Goal: Task Accomplishment & Management: Use online tool/utility

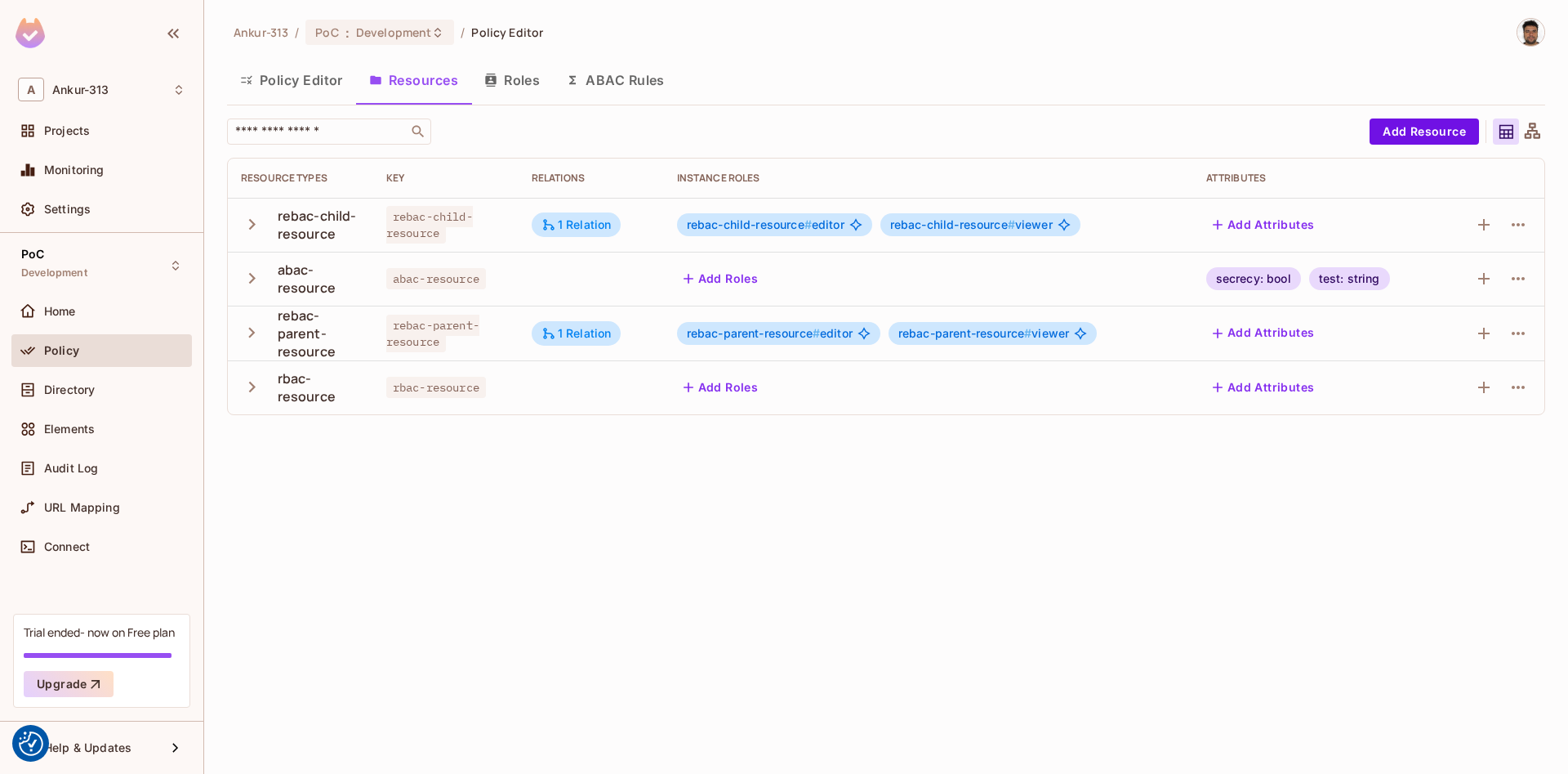
click at [273, 86] on button "Policy Editor" at bounding box center [292, 79] width 129 height 41
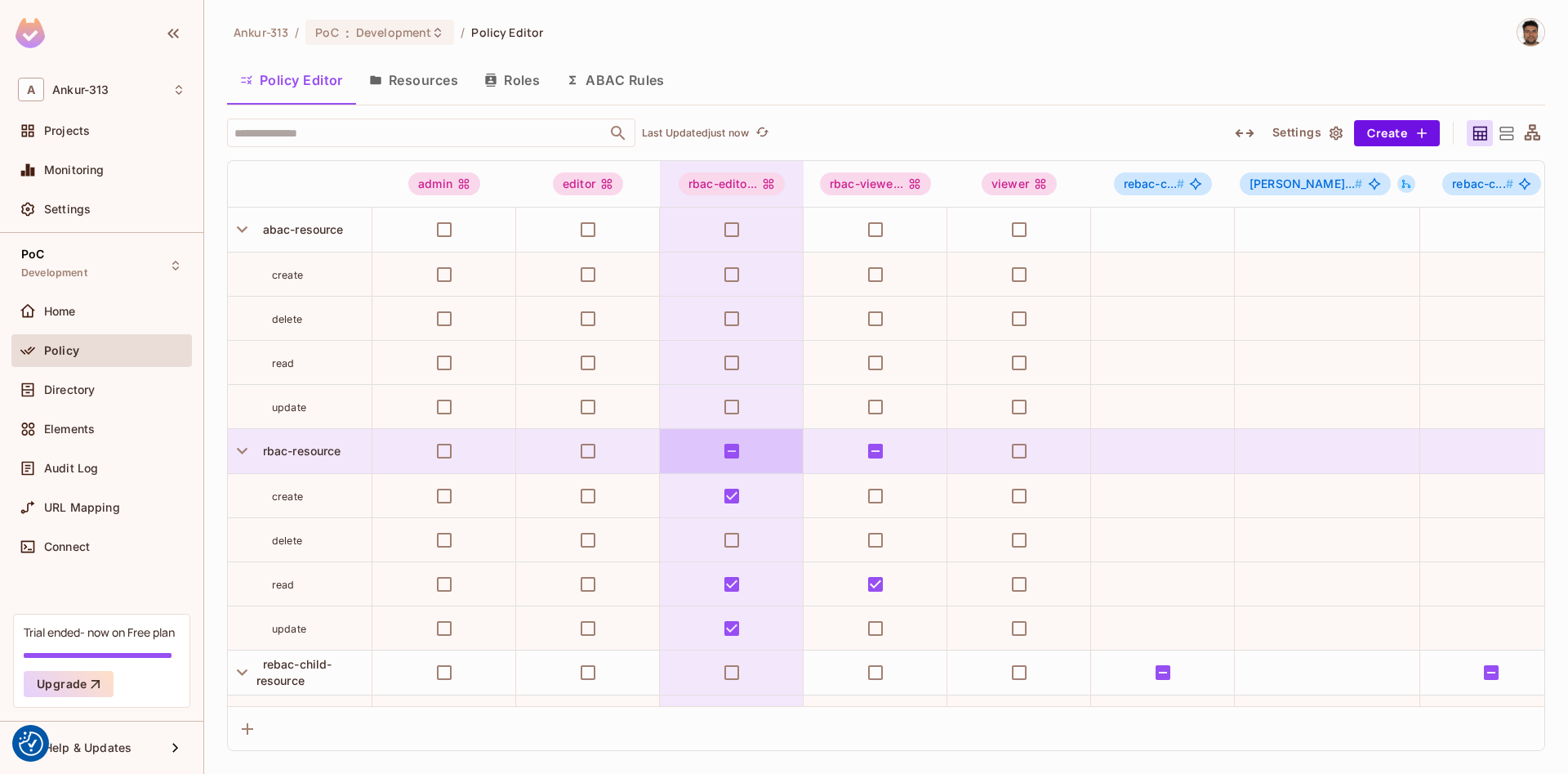
scroll to position [609, 0]
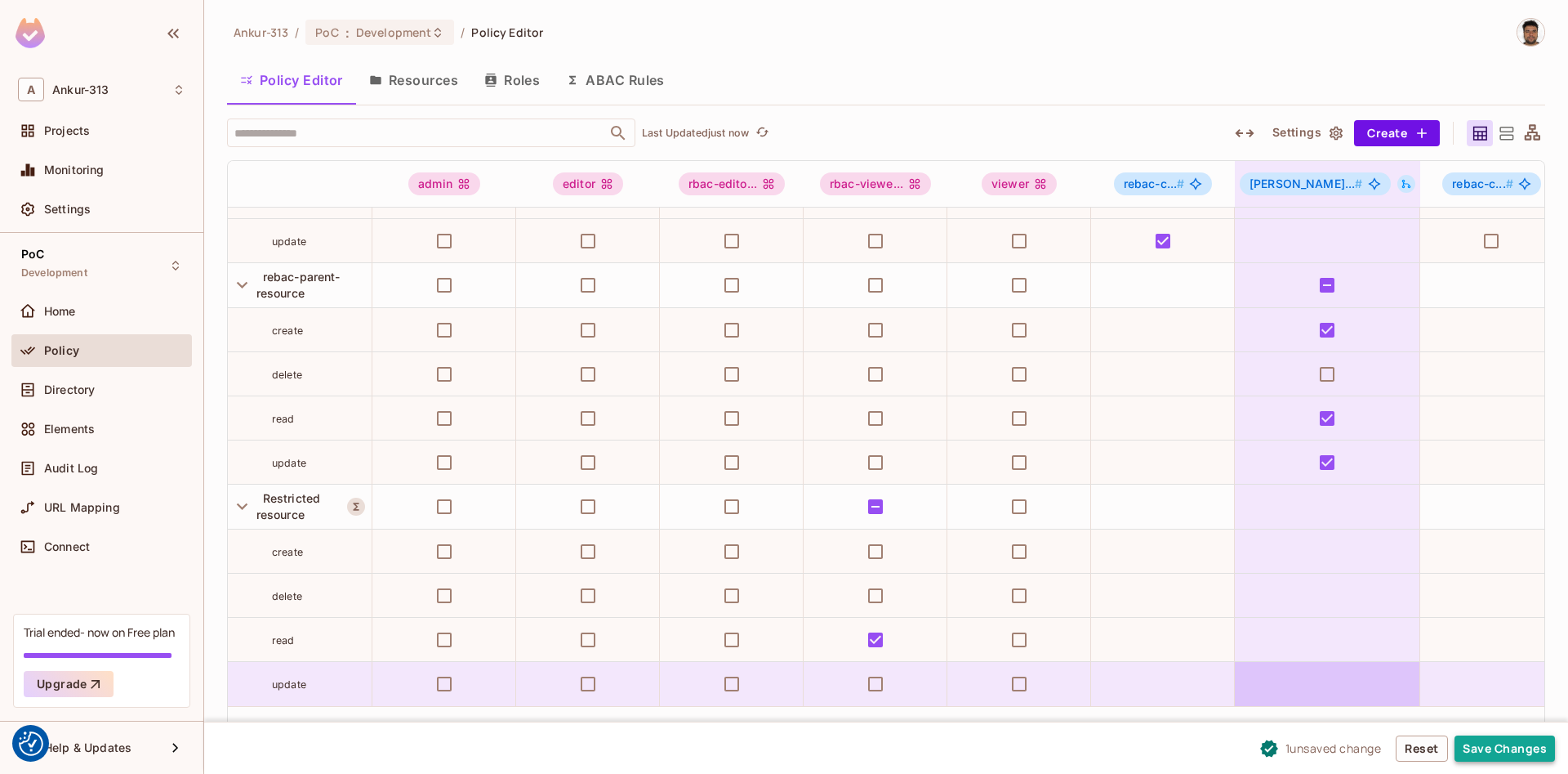
click at [1511, 756] on button "Save Changes" at bounding box center [1505, 748] width 100 height 26
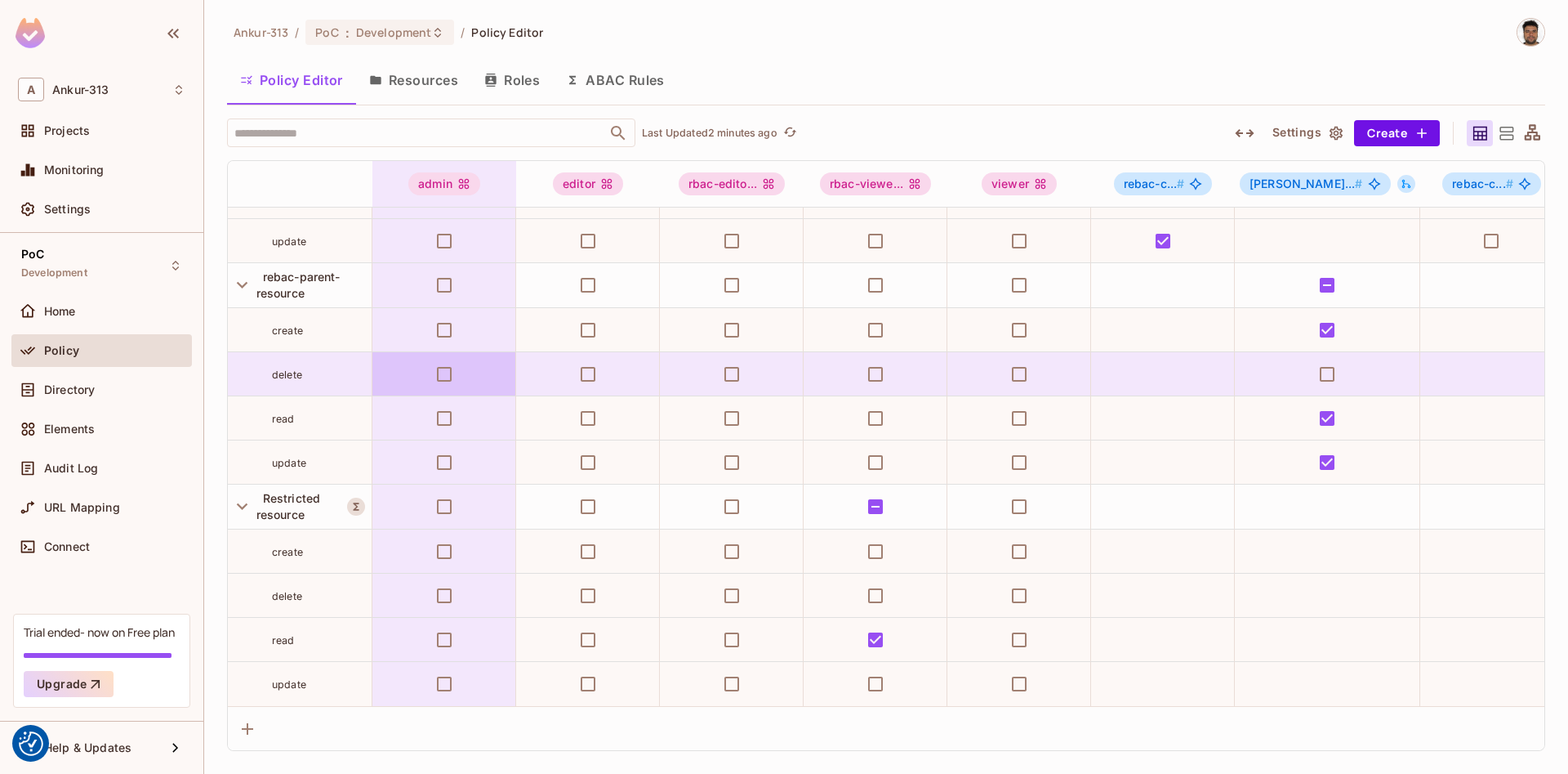
click at [403, 95] on button "Resources" at bounding box center [414, 79] width 115 height 41
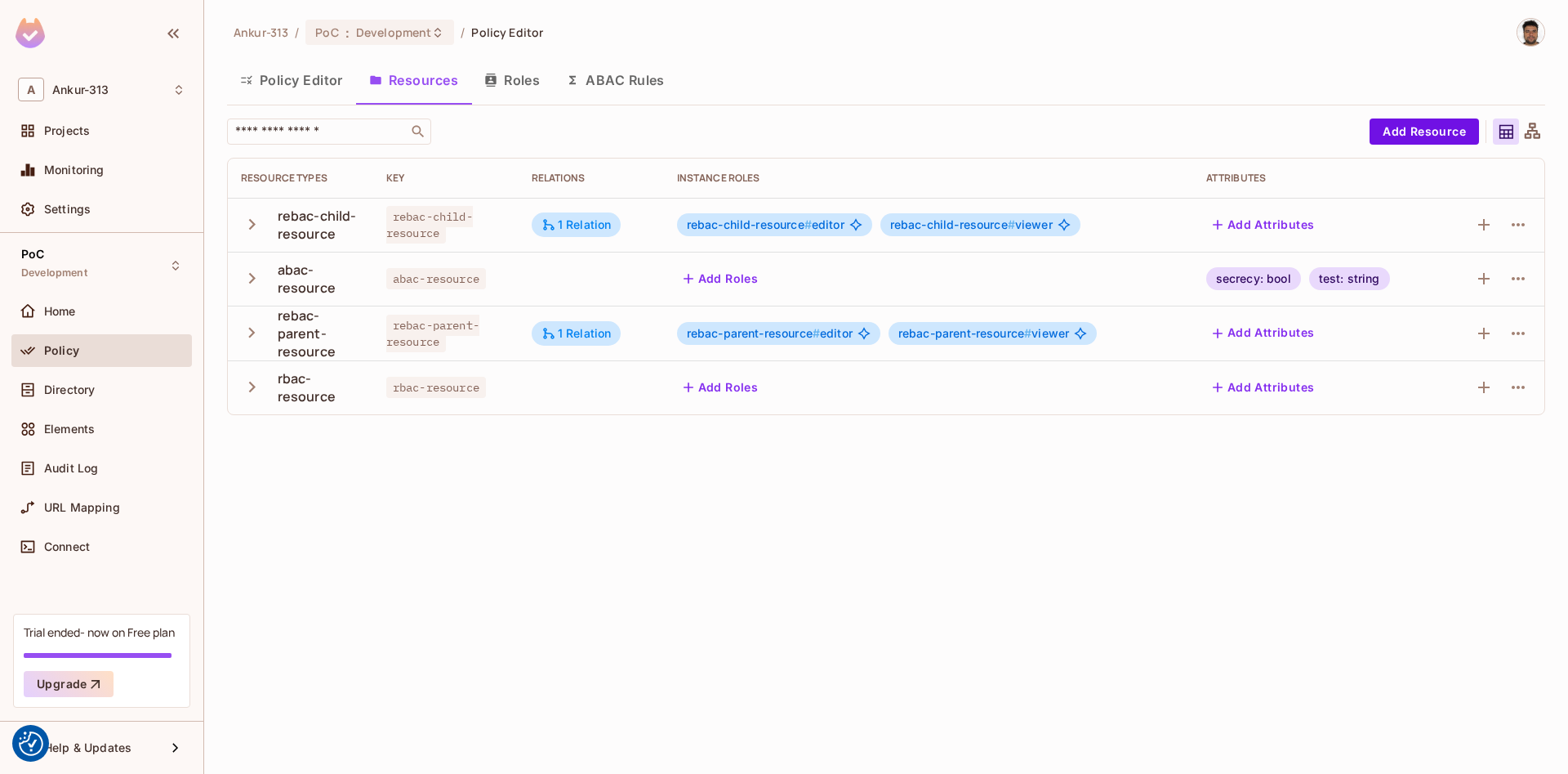
click at [272, 95] on button "Policy Editor" at bounding box center [292, 79] width 129 height 41
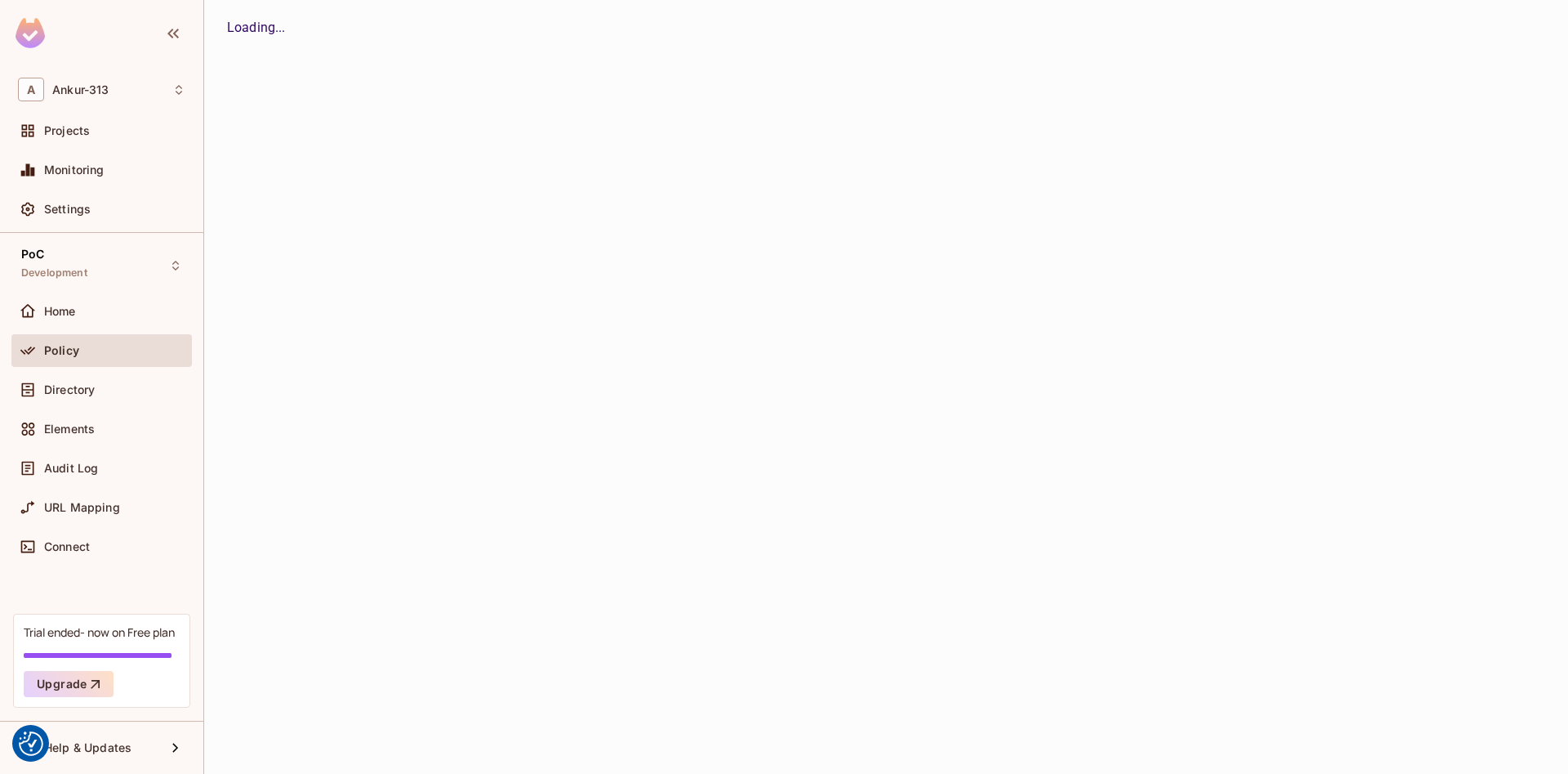
click at [272, 95] on div "Ankur-313 / PoC : Development / Policy Editor Policy Editor Resources Roles ABA…" at bounding box center [885, 387] width 1363 height 774
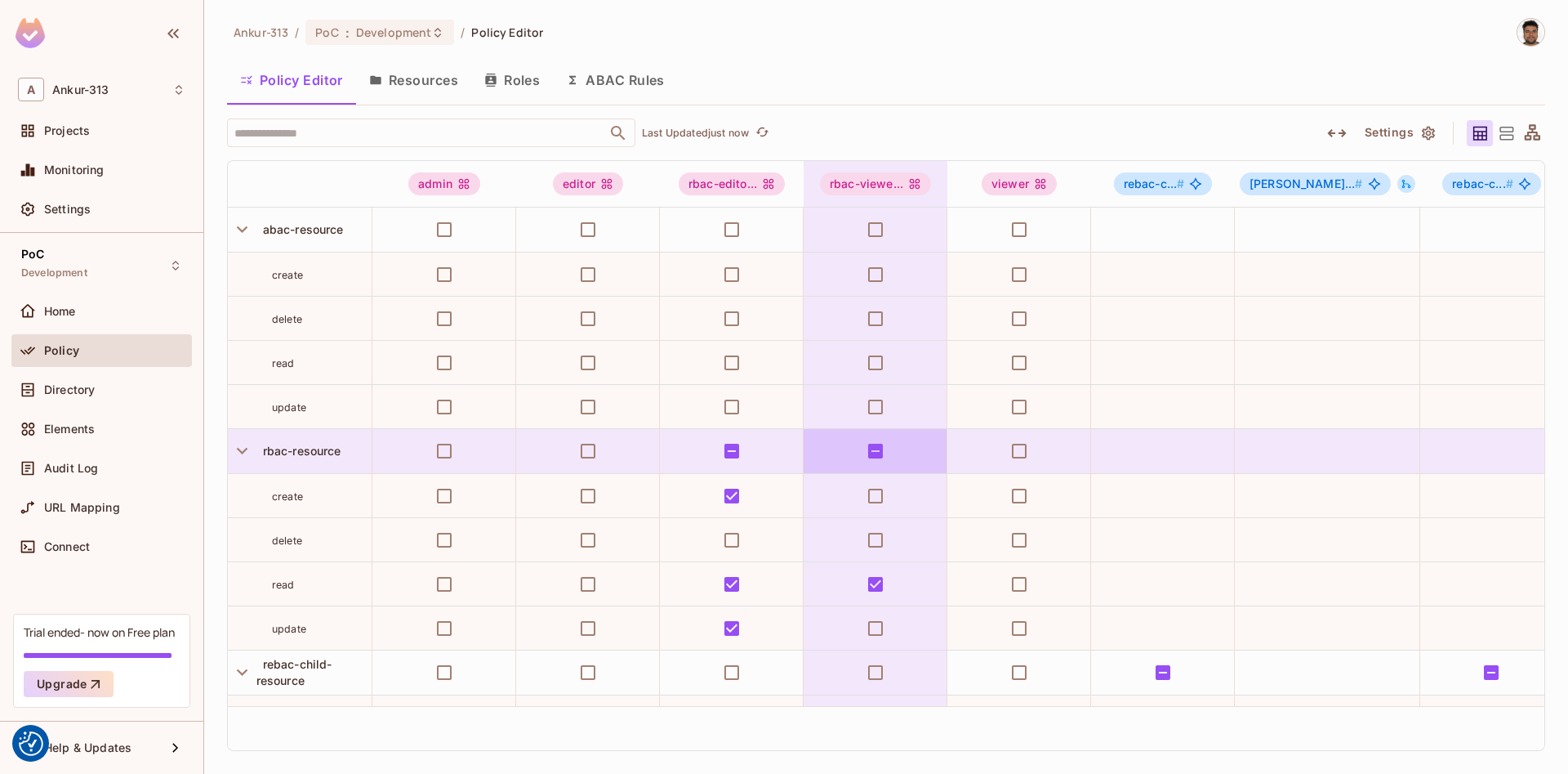
scroll to position [609, 0]
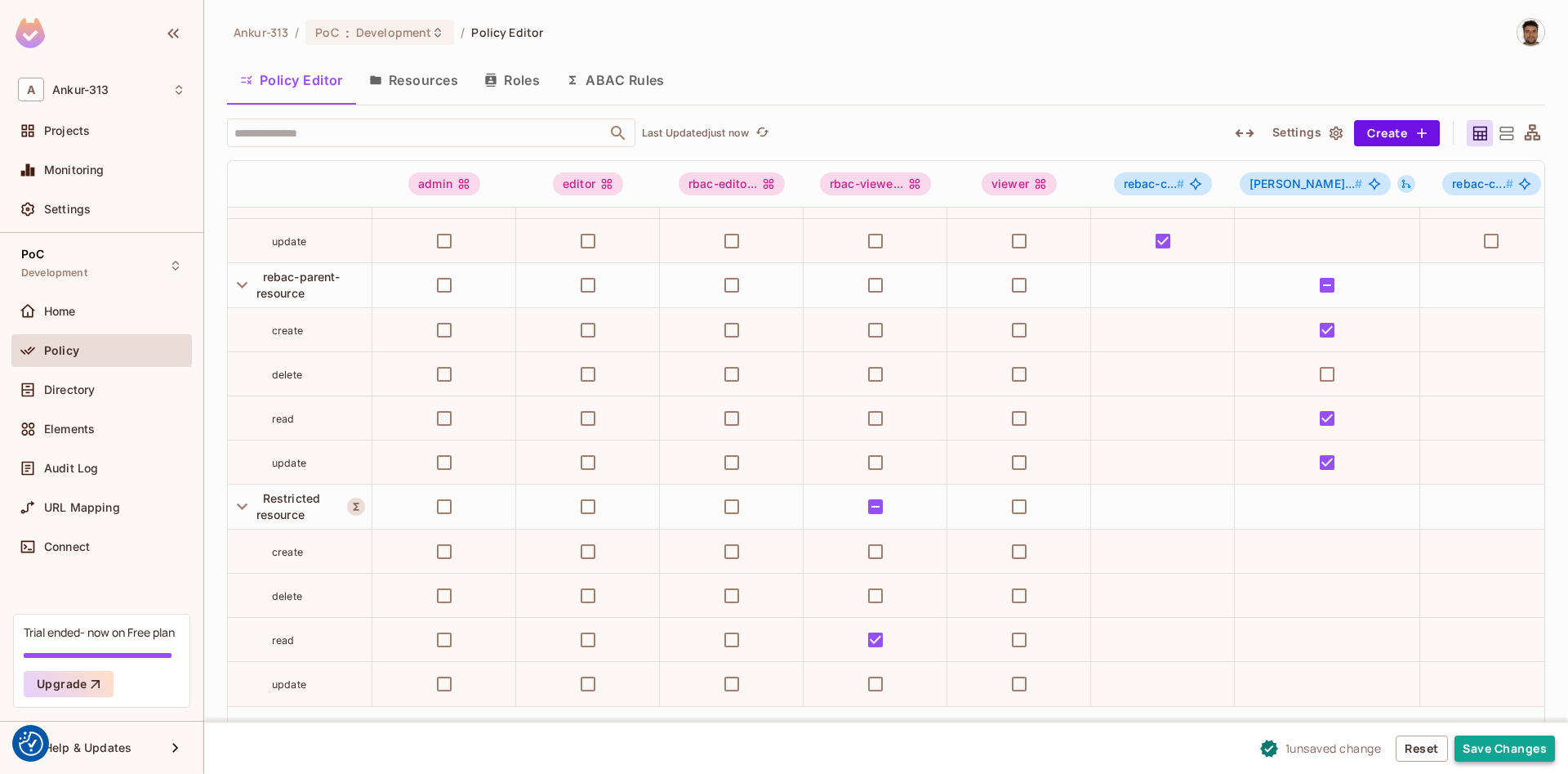
click at [1504, 754] on button "Save Changes" at bounding box center [1505, 748] width 100 height 26
click at [622, 86] on button "ABAC Rules" at bounding box center [616, 79] width 125 height 41
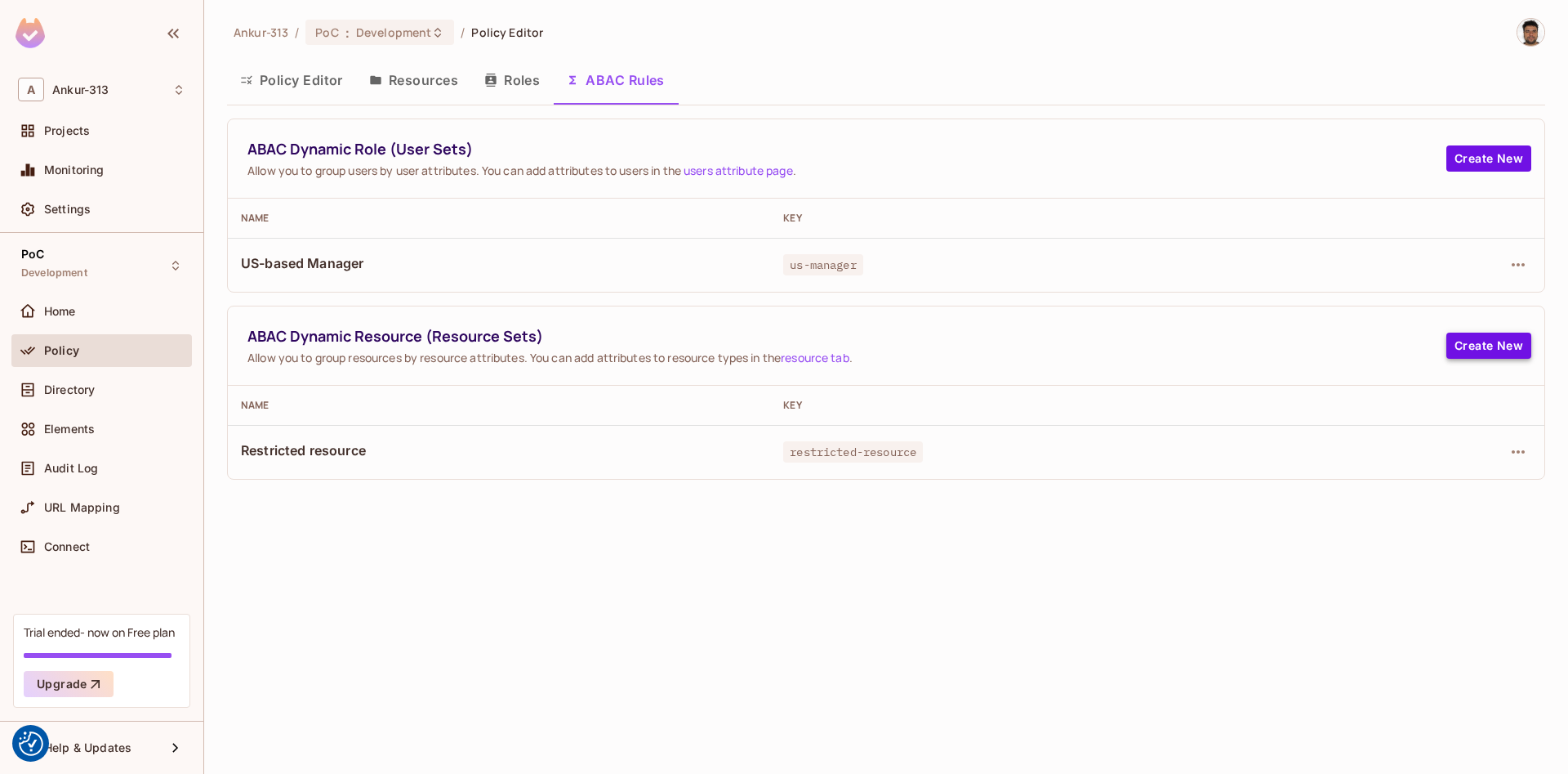
click at [1491, 347] on button "Create New" at bounding box center [1489, 345] width 85 height 26
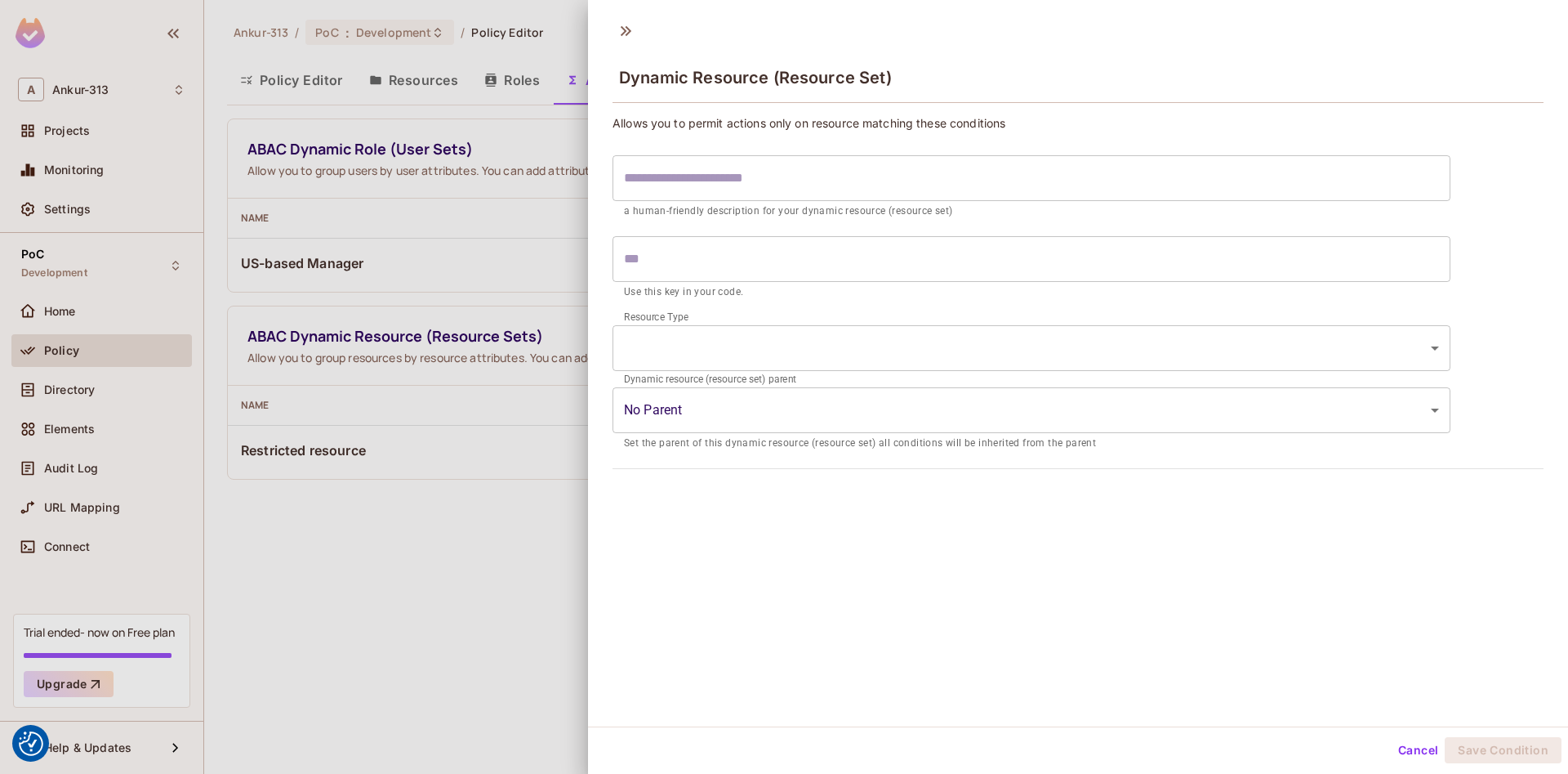
click at [716, 410] on body "We use cookies to enhance your browsing experience, serve personalized ads or c…" at bounding box center [784, 387] width 1568 height 774
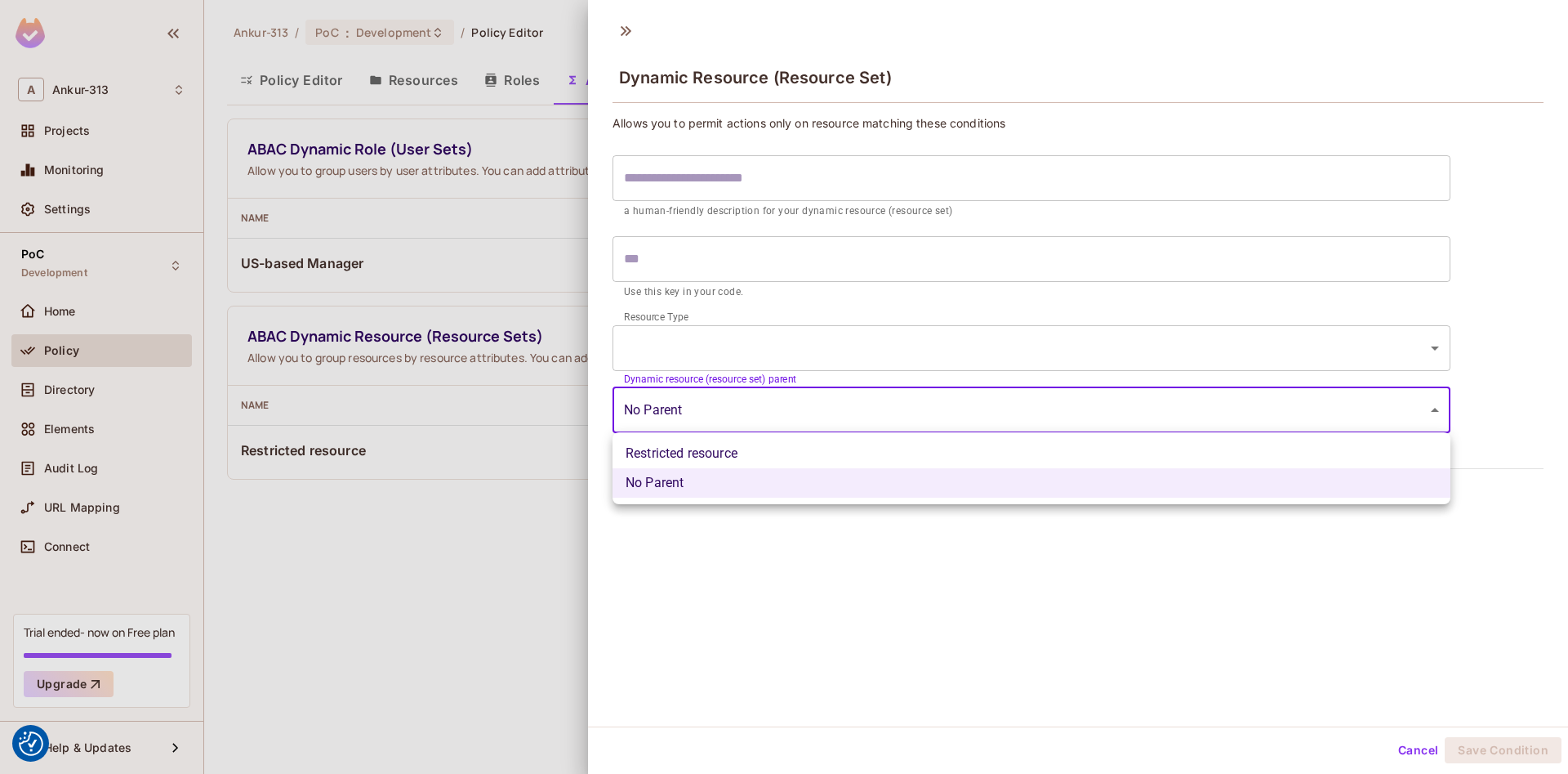
click at [729, 408] on div at bounding box center [784, 387] width 1568 height 774
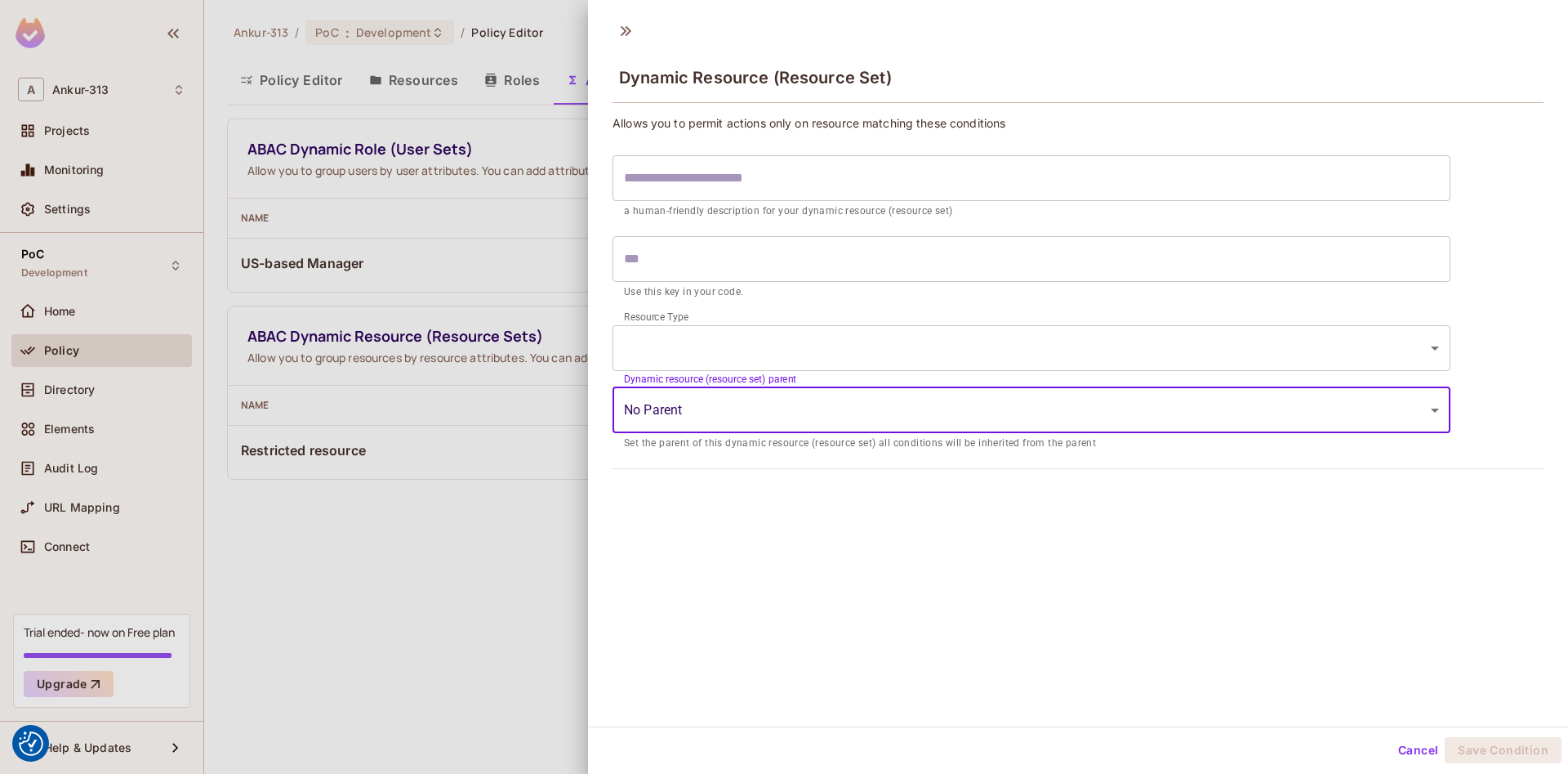
click at [688, 354] on body "We use cookies to enhance your browsing experience, serve personalized ads or c…" at bounding box center [784, 387] width 1568 height 774
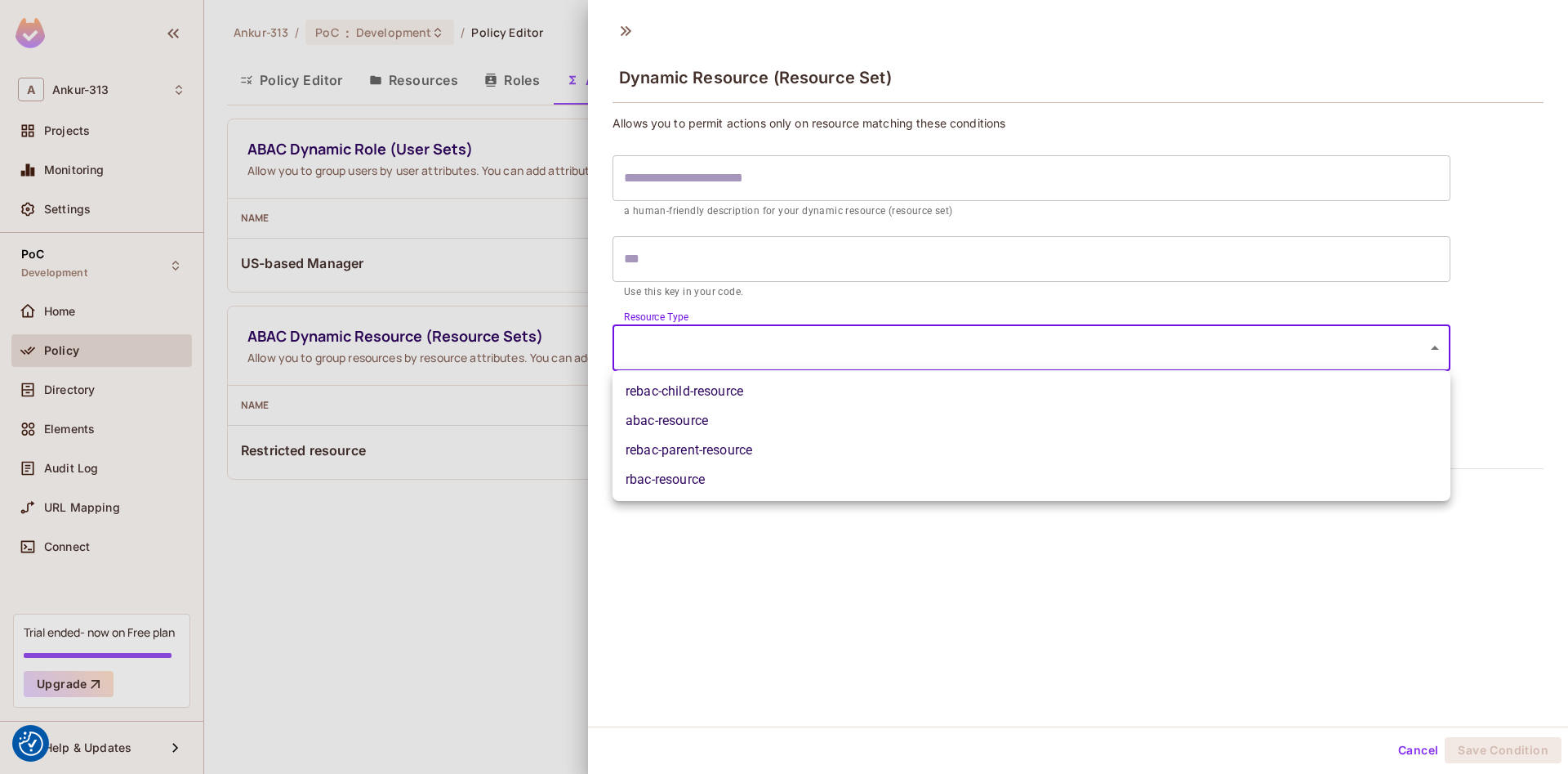
click at [655, 344] on div at bounding box center [784, 387] width 1568 height 774
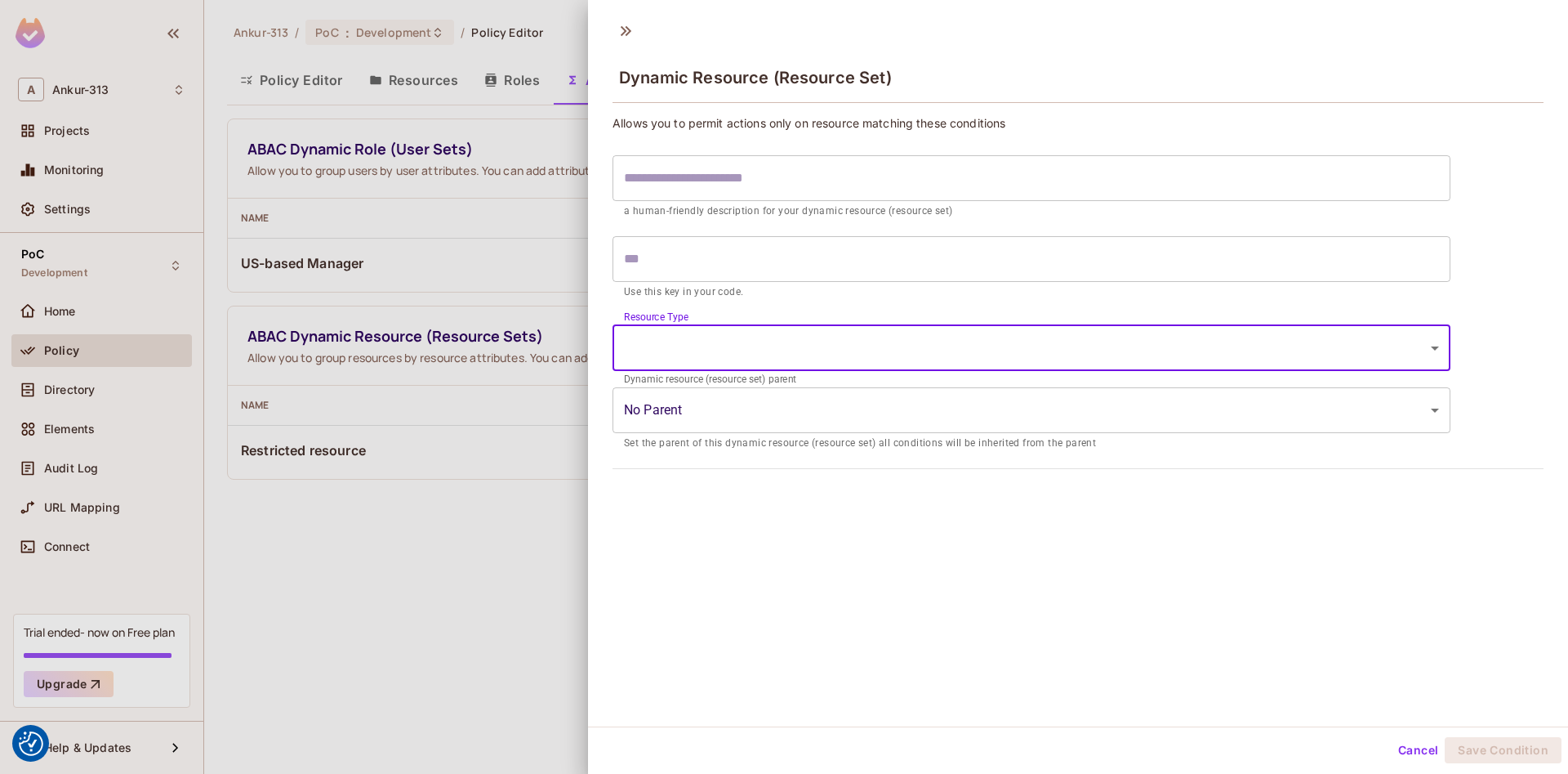
click at [359, 598] on div at bounding box center [784, 387] width 1568 height 774
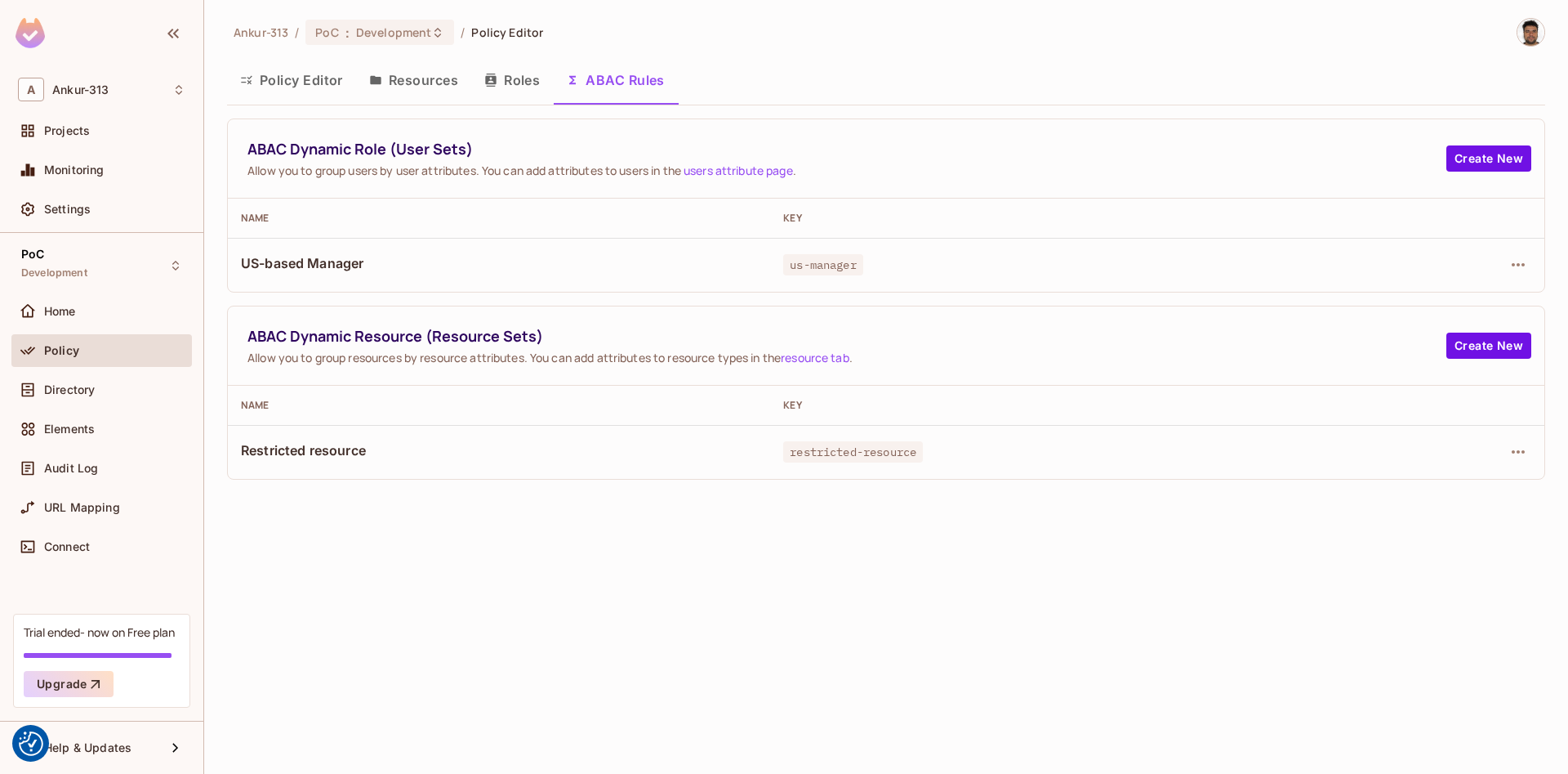
click at [397, 79] on button "Resources" at bounding box center [414, 79] width 115 height 41
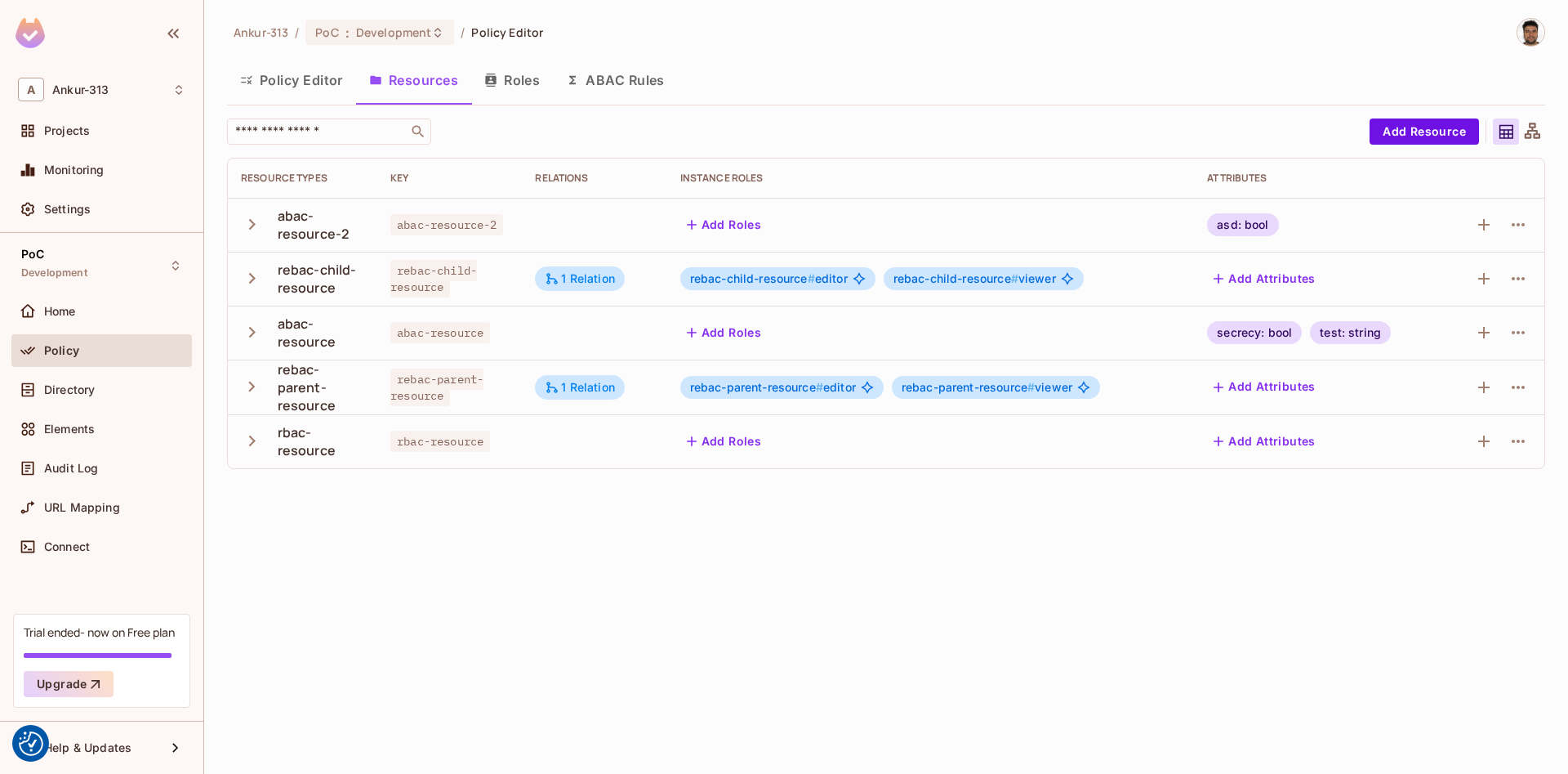
click at [603, 85] on button "ABAC Rules" at bounding box center [616, 79] width 125 height 41
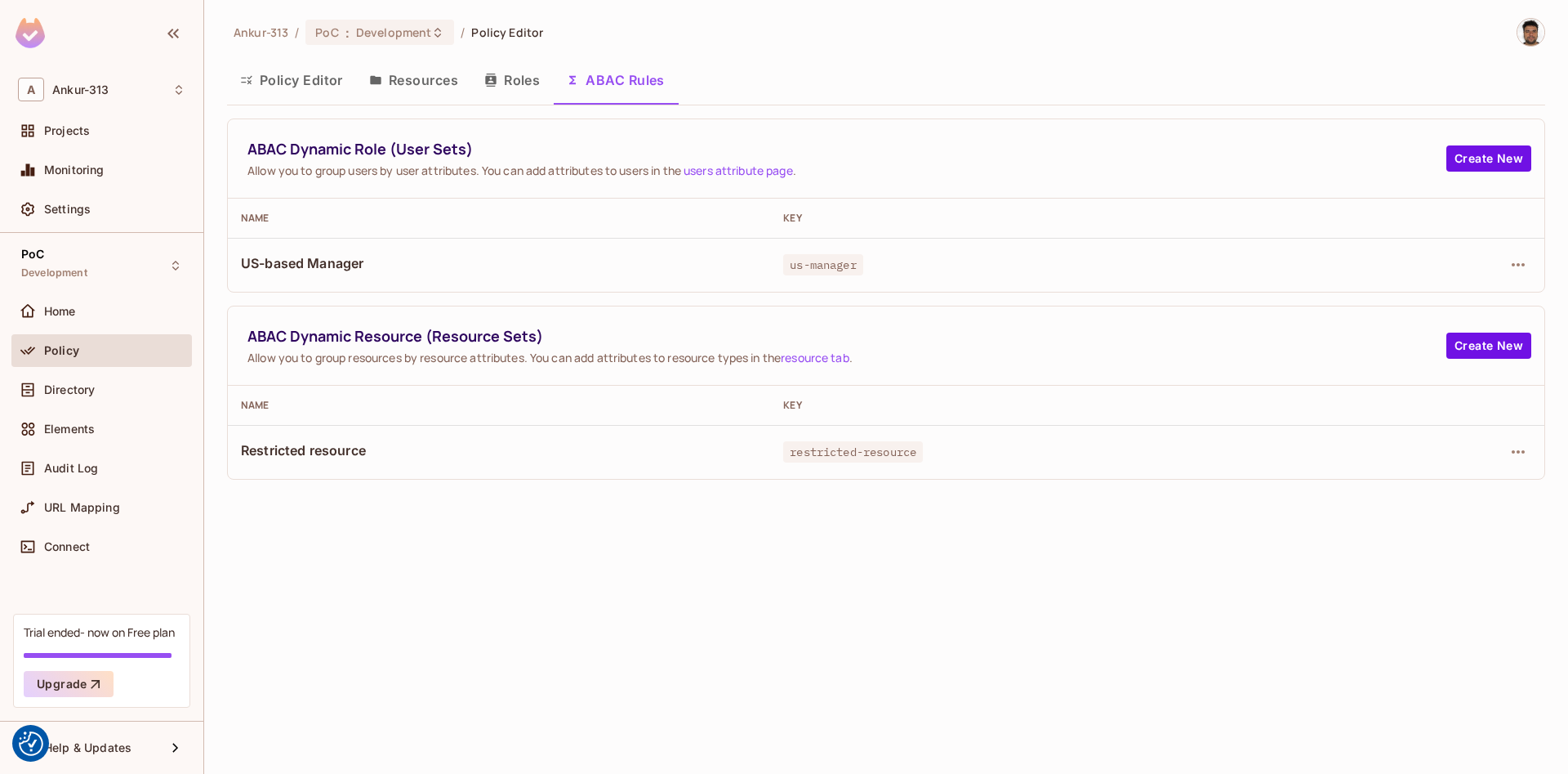
click at [415, 82] on button "Resources" at bounding box center [414, 79] width 115 height 41
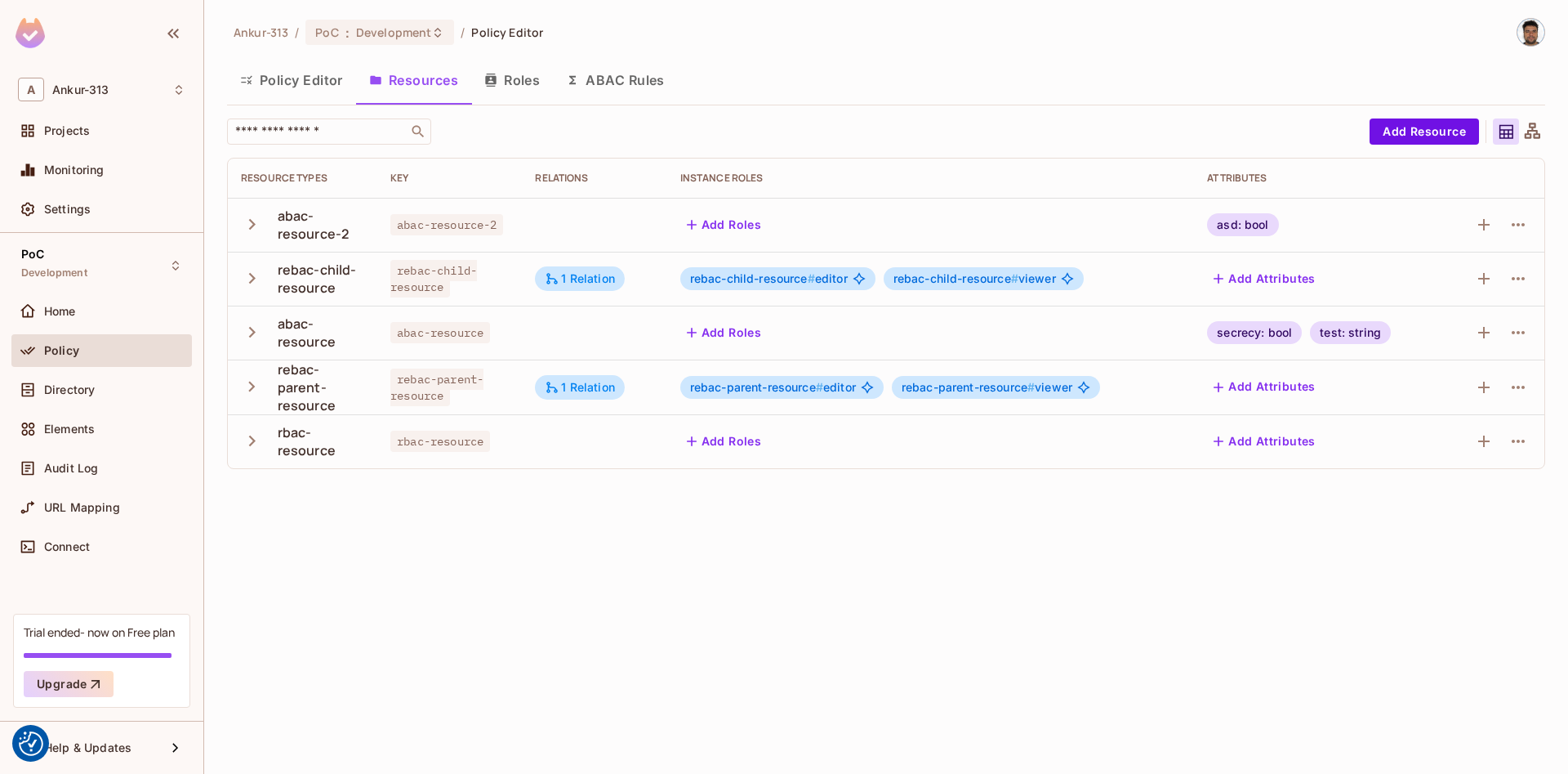
click at [626, 79] on button "ABAC Rules" at bounding box center [616, 79] width 125 height 41
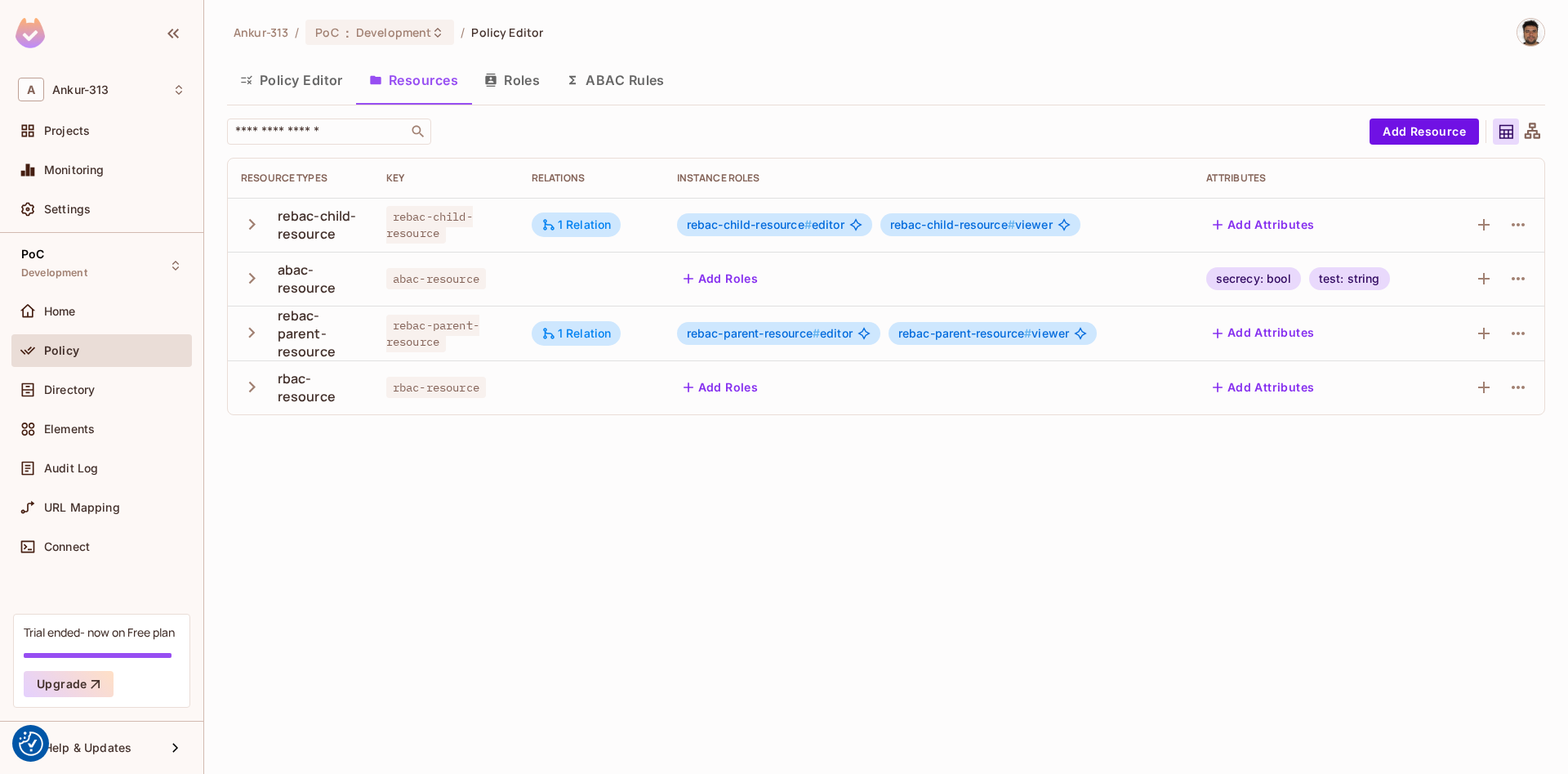
click at [297, 80] on button "Policy Editor" at bounding box center [292, 79] width 129 height 41
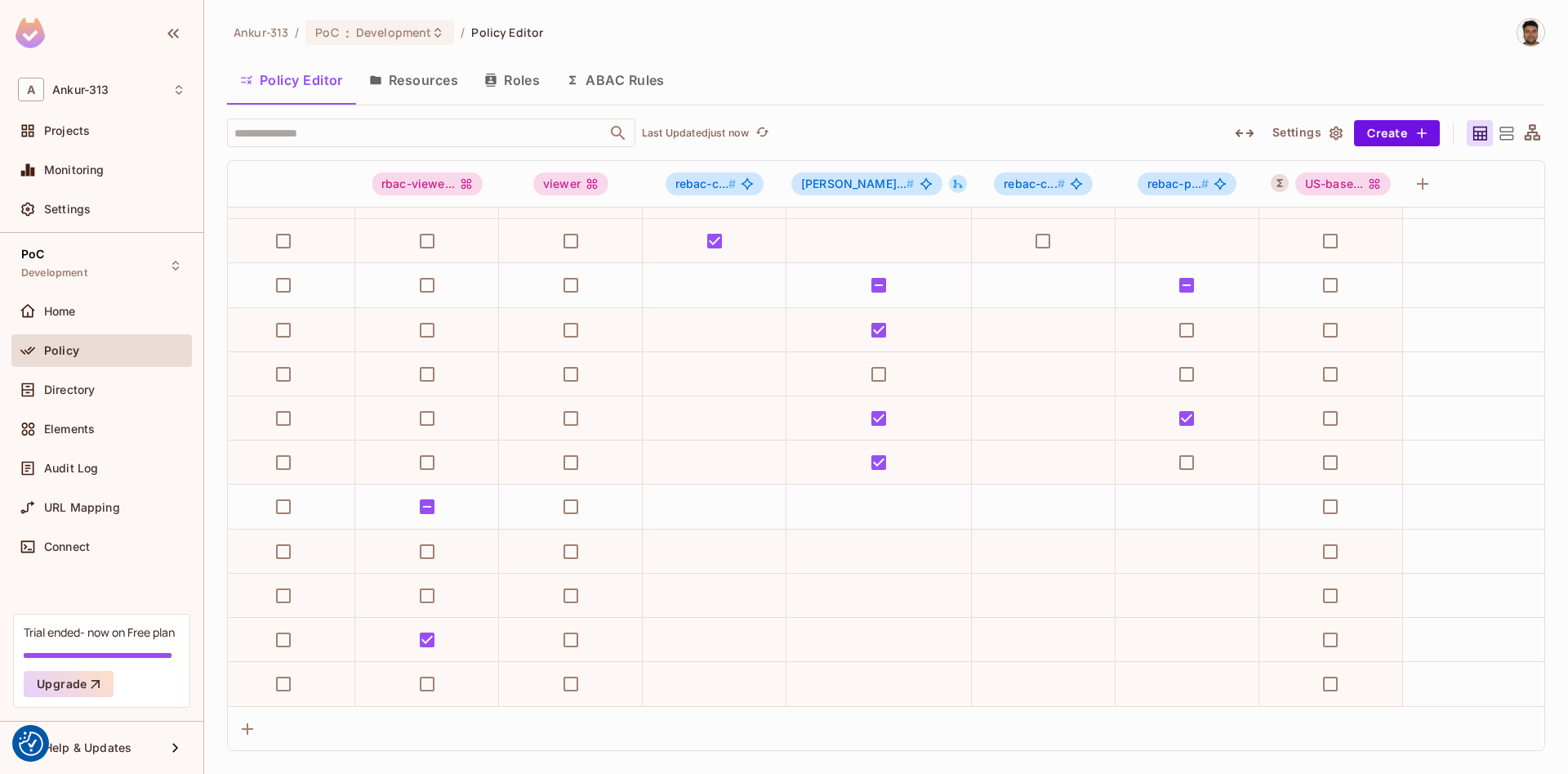
scroll to position [609, 0]
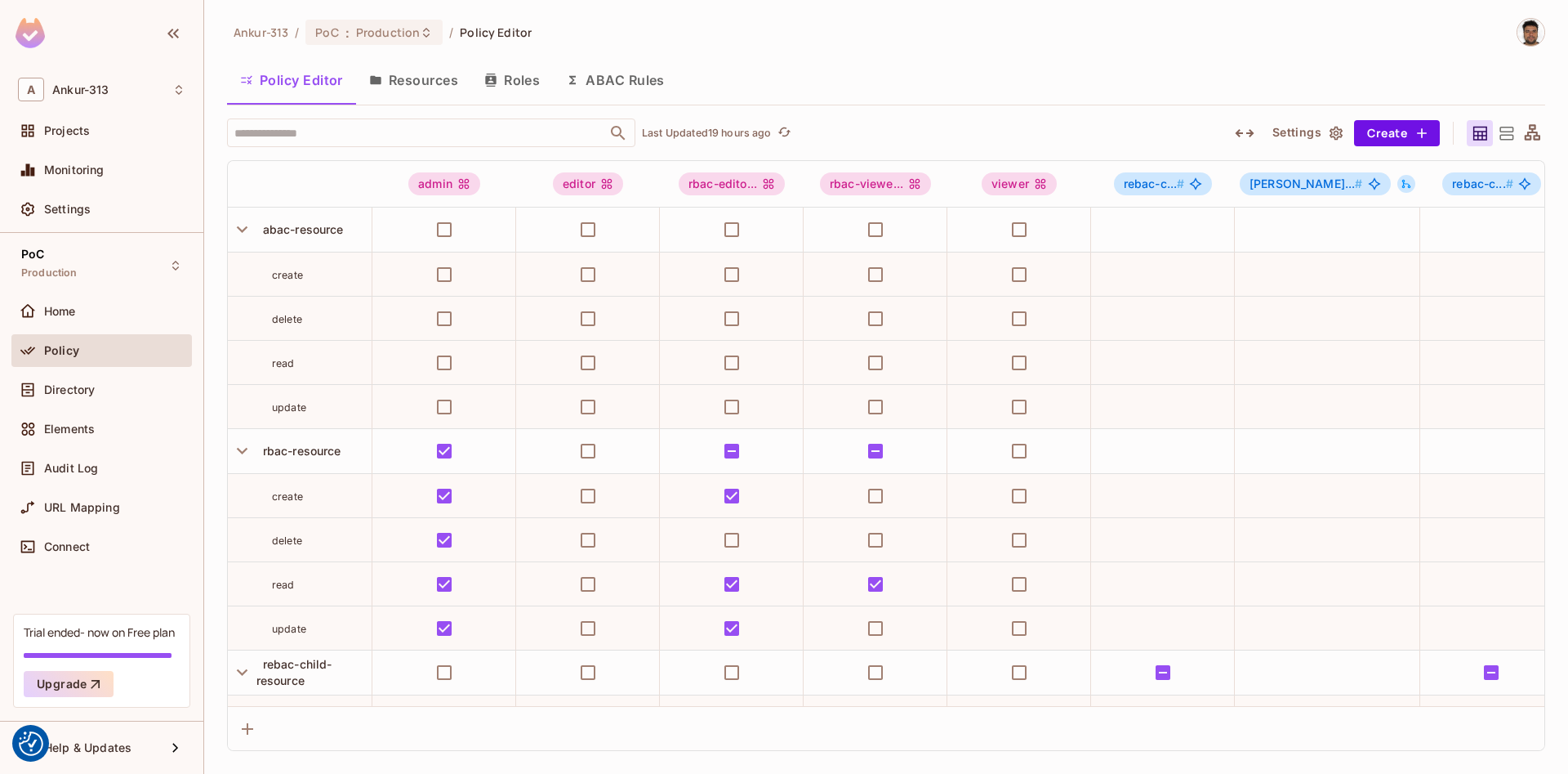
scroll to position [609, 0]
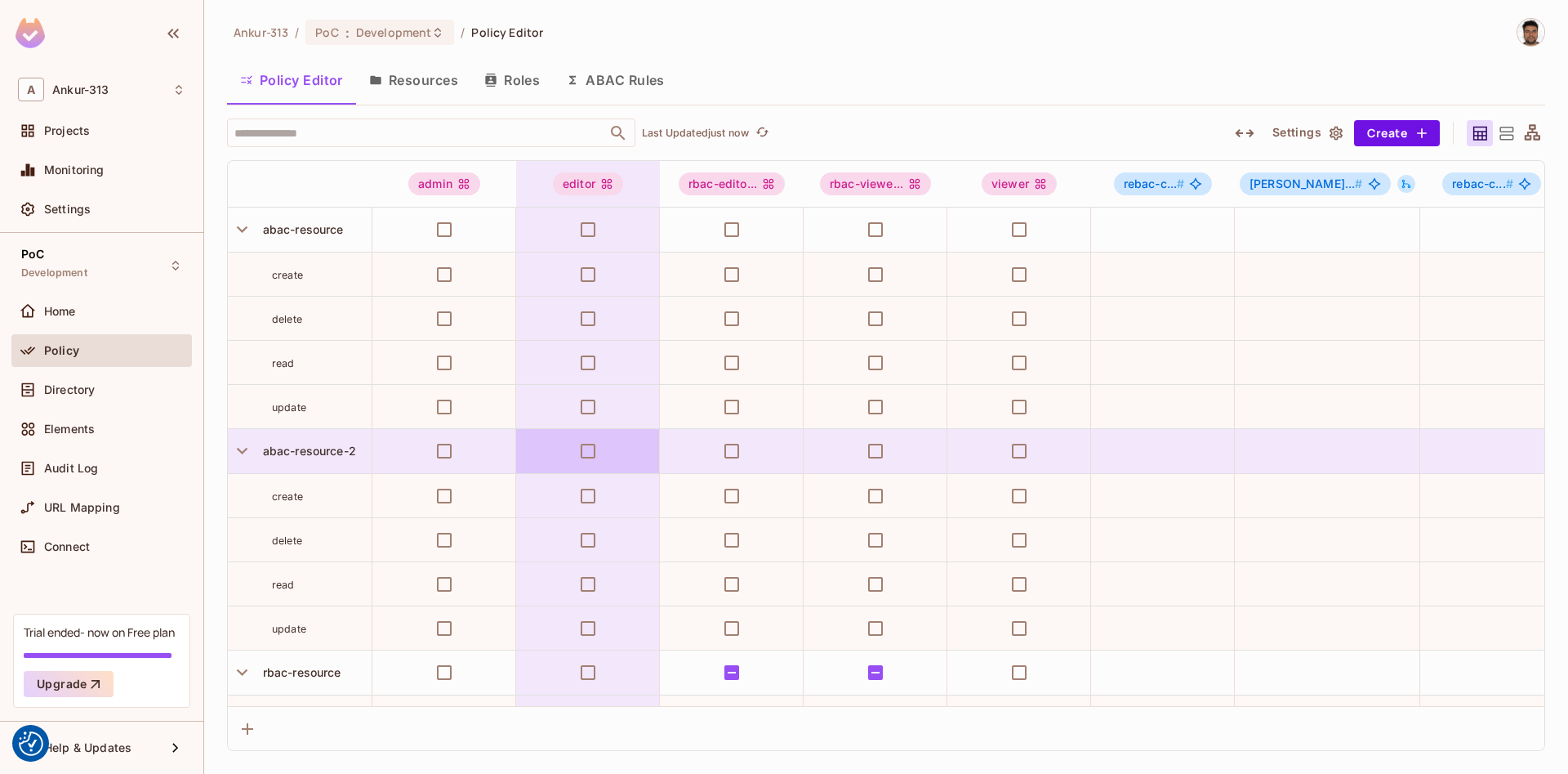
click at [602, 85] on button "ABAC Rules" at bounding box center [616, 79] width 125 height 41
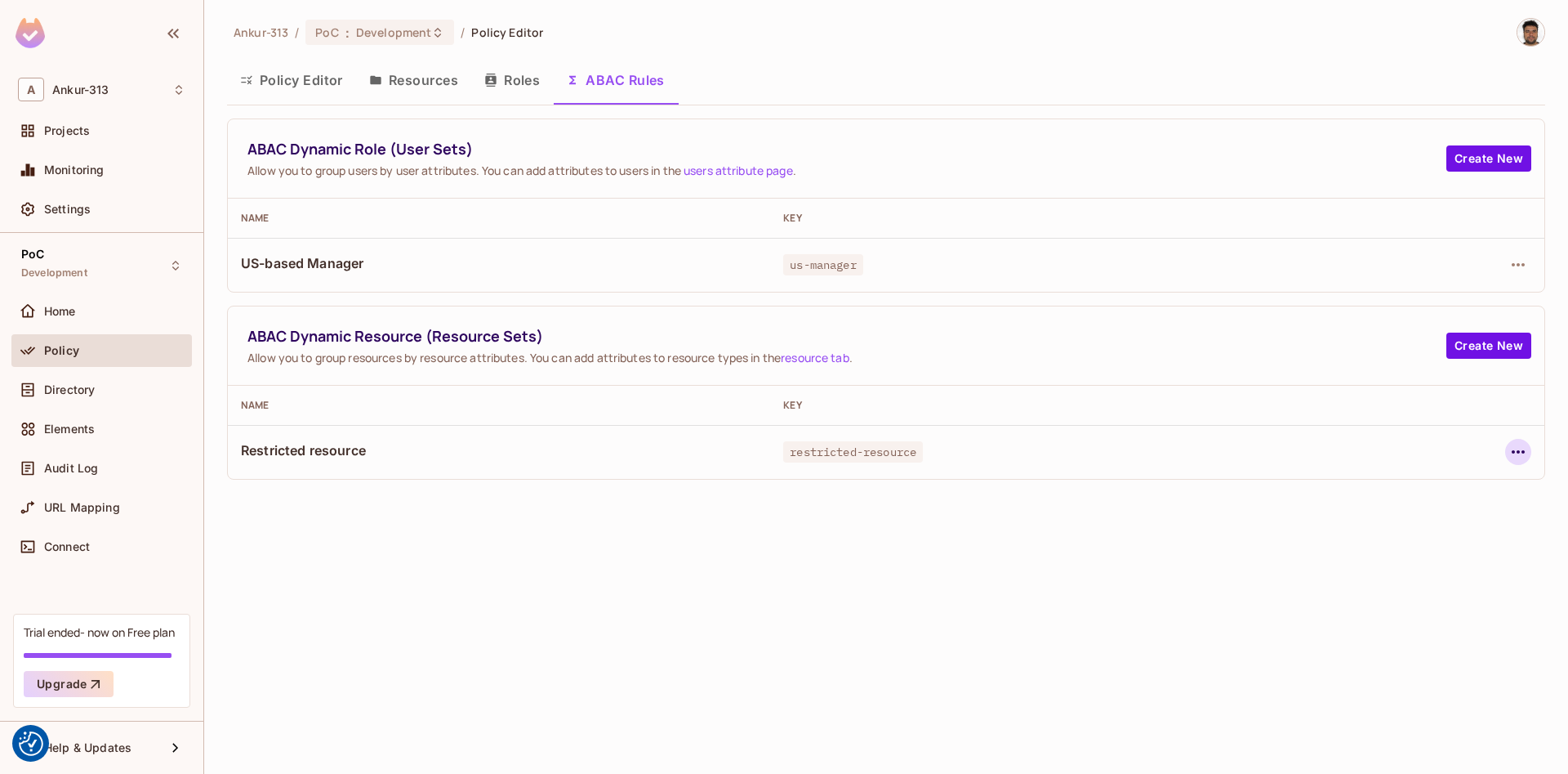
click at [1510, 455] on icon "button" at bounding box center [1517, 451] width 19 height 19
click at [1392, 519] on div "Edit Dynamic Resource (Resource Set)" at bounding box center [1378, 517] width 213 height 17
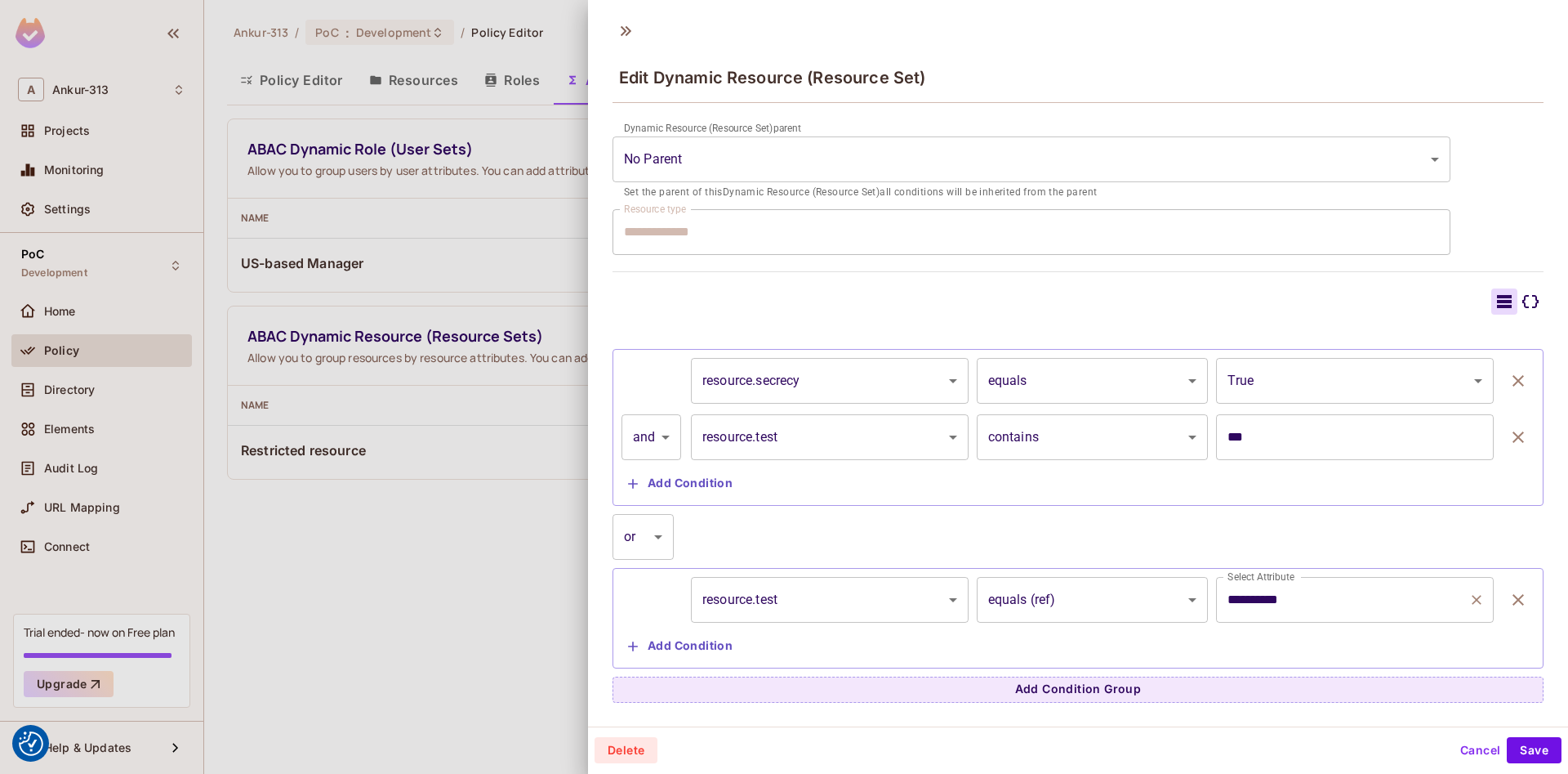
scroll to position [3, 0]
click at [1464, 744] on button "Cancel" at bounding box center [1480, 747] width 53 height 26
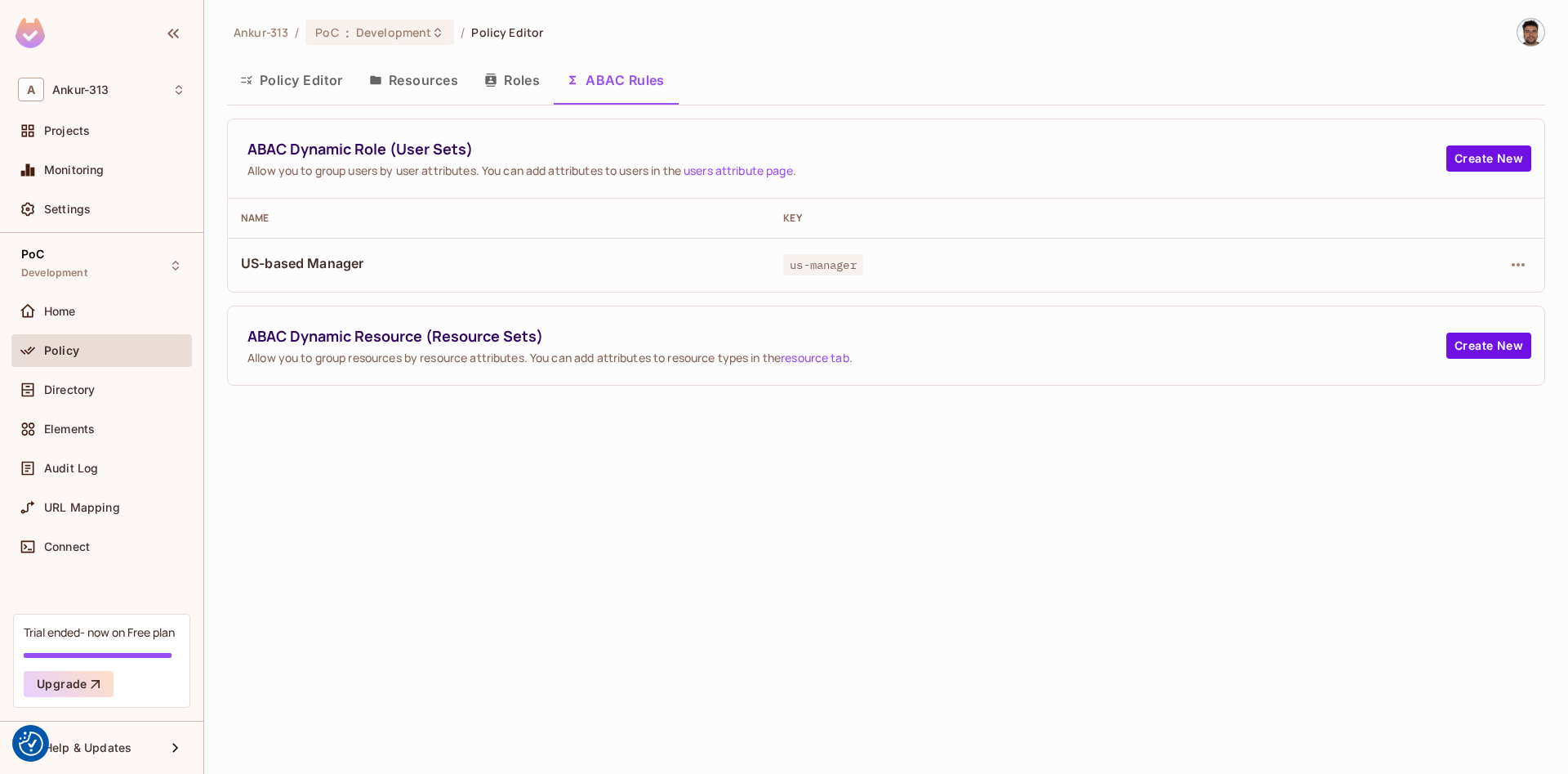
click at [302, 84] on button "Policy Editor" at bounding box center [292, 79] width 129 height 41
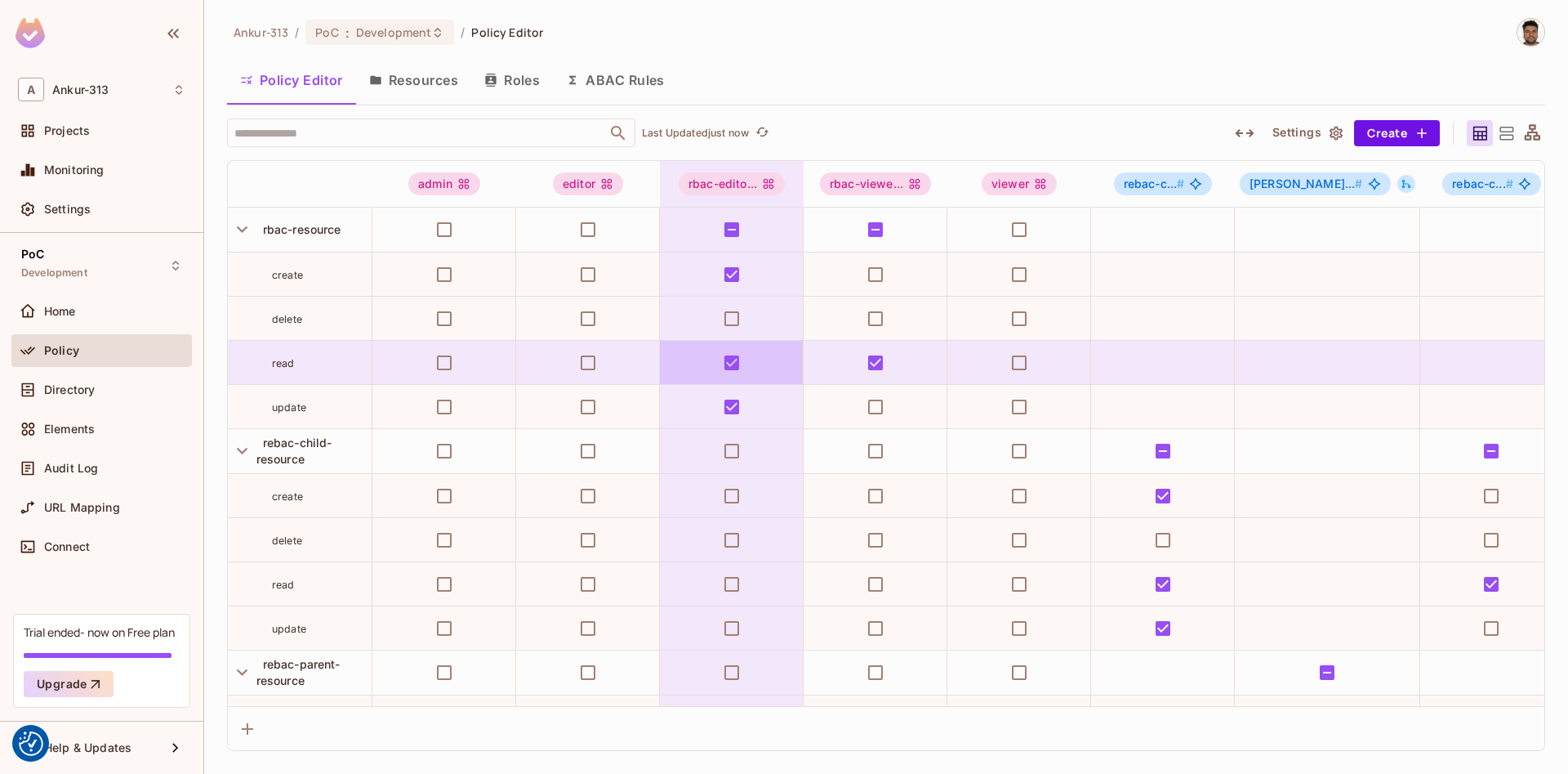
click at [637, 88] on button "ABAC Rules" at bounding box center [616, 79] width 125 height 41
